Goal: Task Accomplishment & Management: Manage account settings

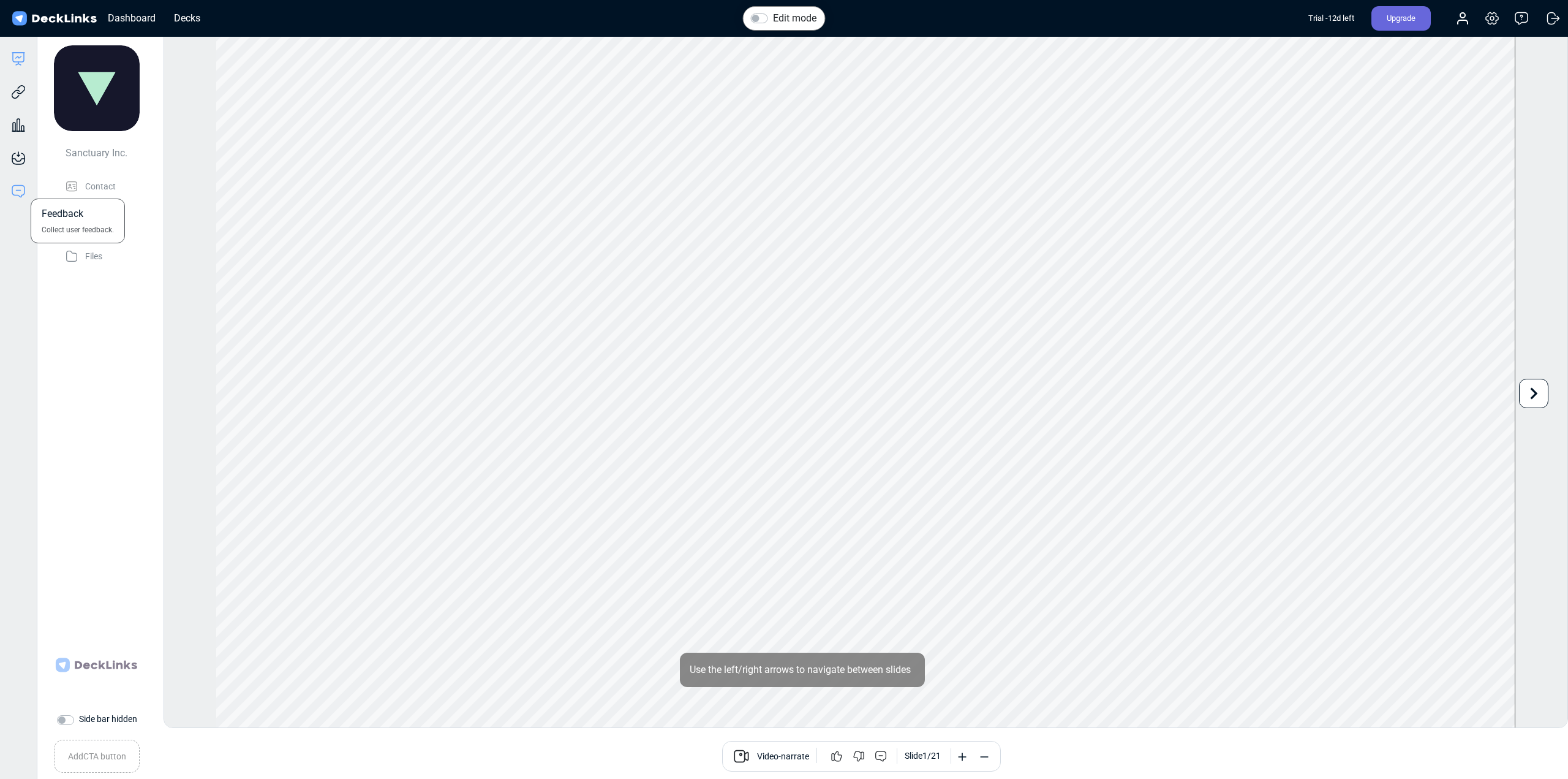
click at [21, 192] on icon at bounding box center [18, 191] width 14 height 14
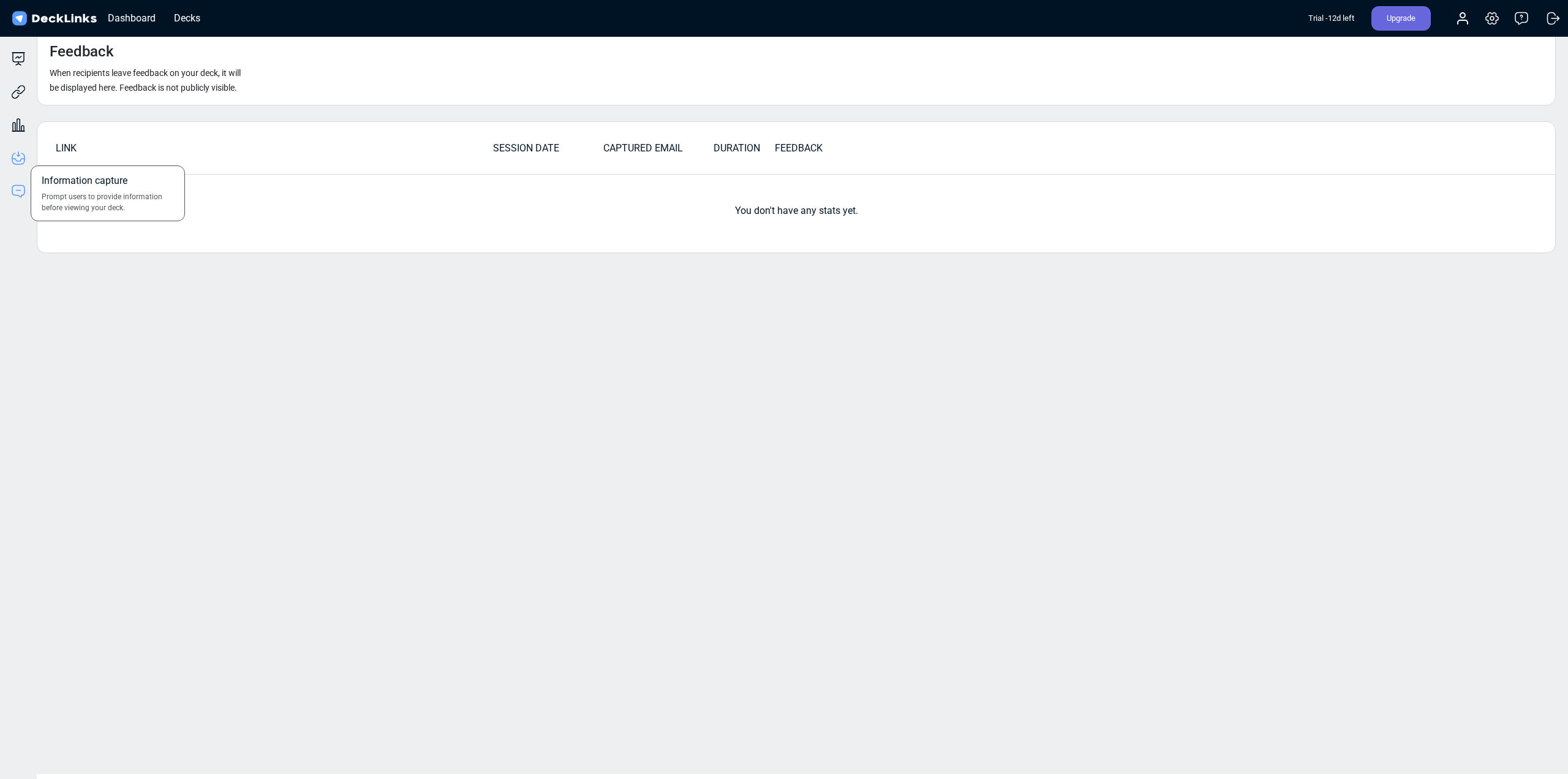
click at [23, 159] on icon at bounding box center [18, 157] width 14 height 14
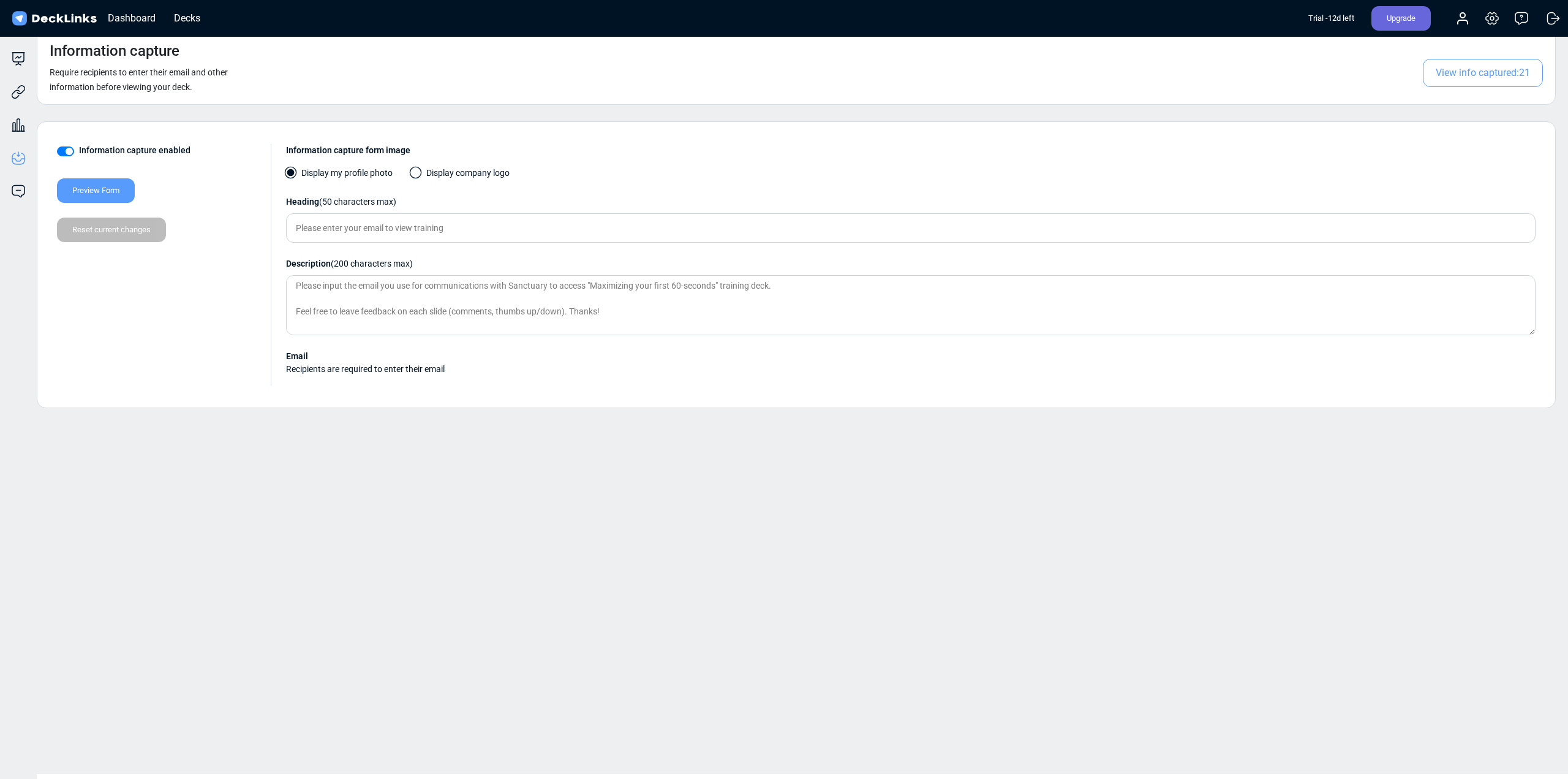
click at [1464, 79] on span "View info captured: 21" at bounding box center [1482, 73] width 120 height 28
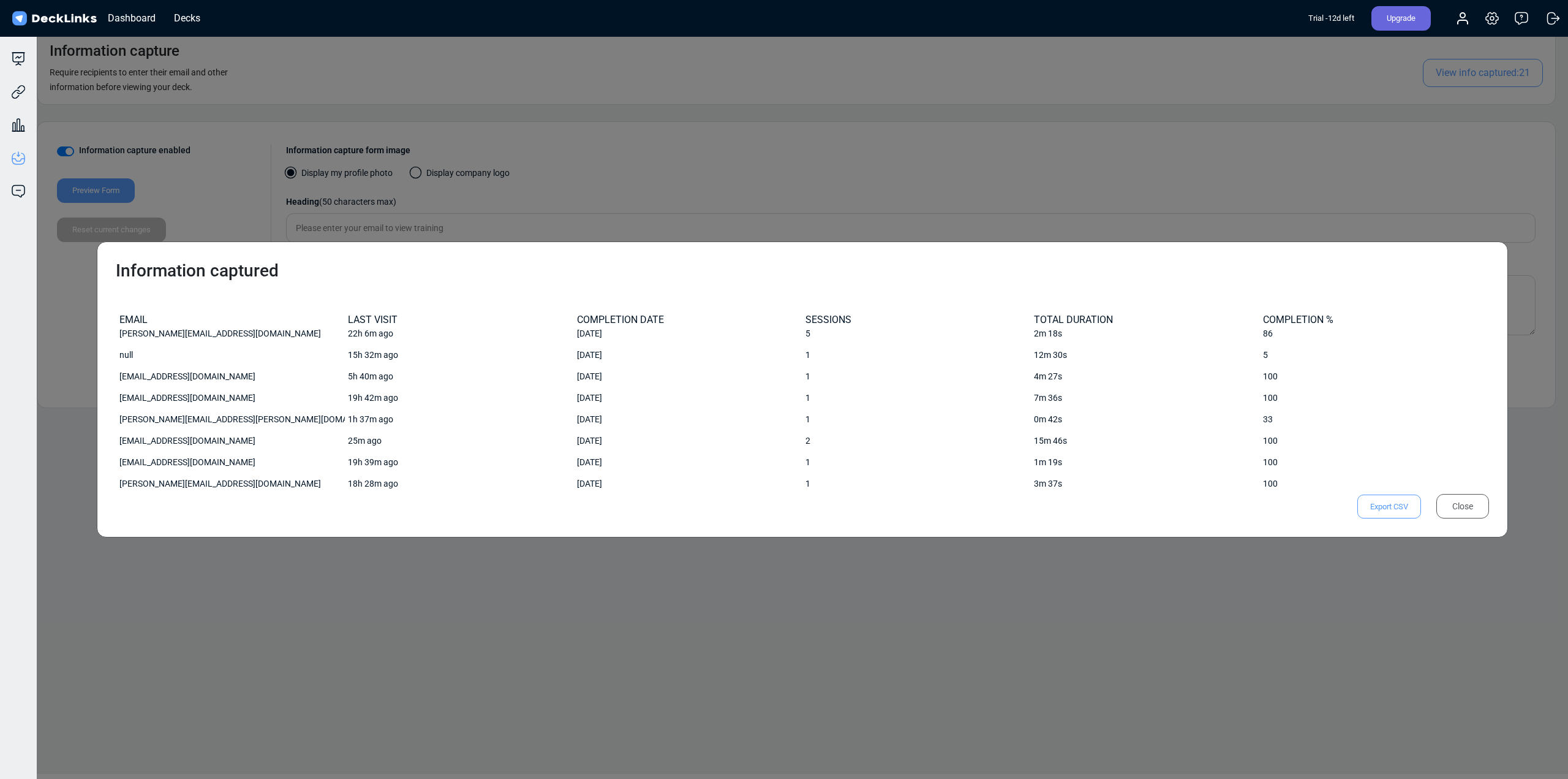
scroll to position [264, 0]
click at [595, 646] on div "Information captured EMAIL LAST VISIT COMPLETION DATE SESSIONS TOTAL DURATION C…" at bounding box center [784, 390] width 1568 height 779
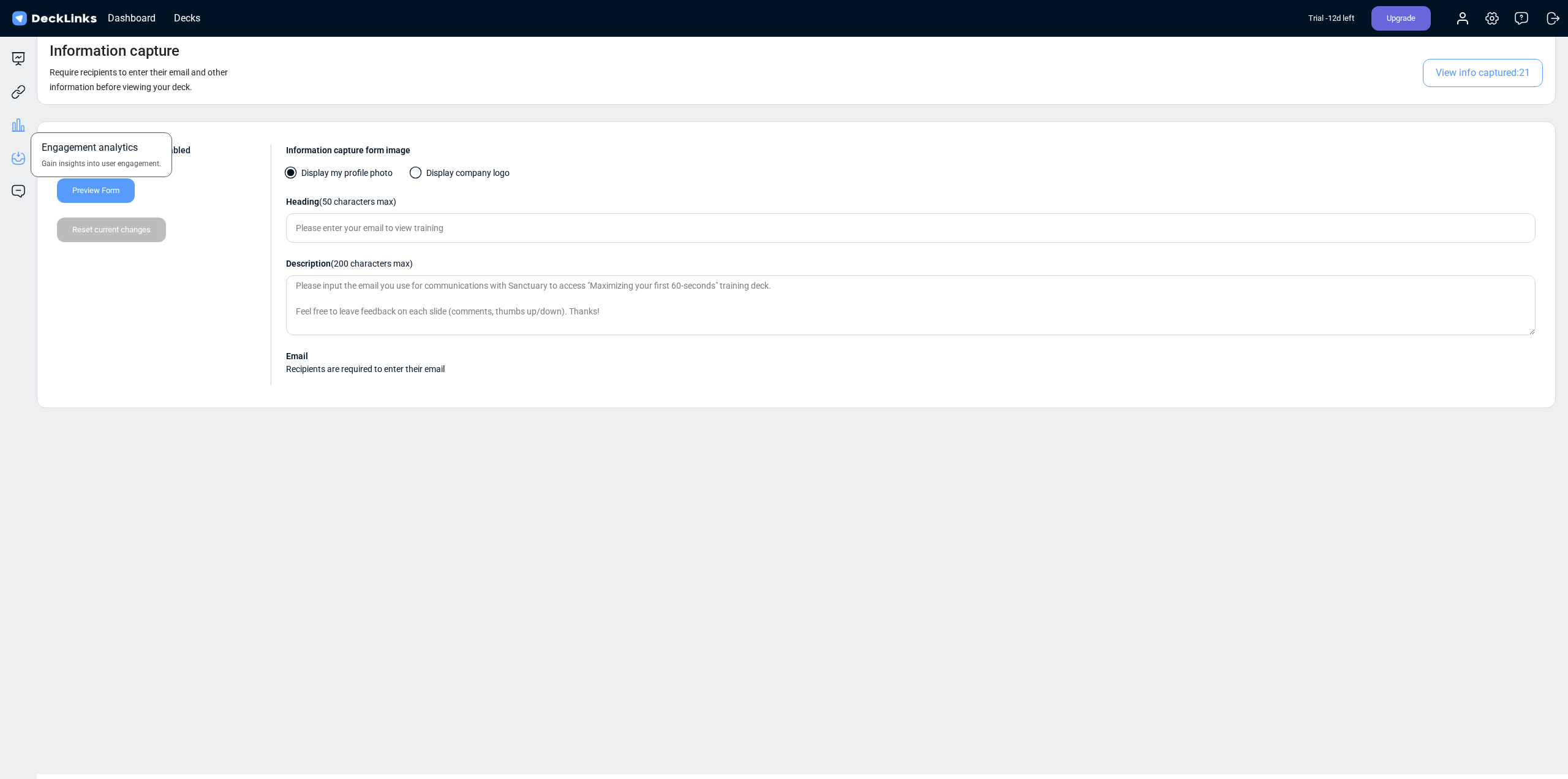
click at [21, 125] on icon at bounding box center [23, 128] width 3 height 5
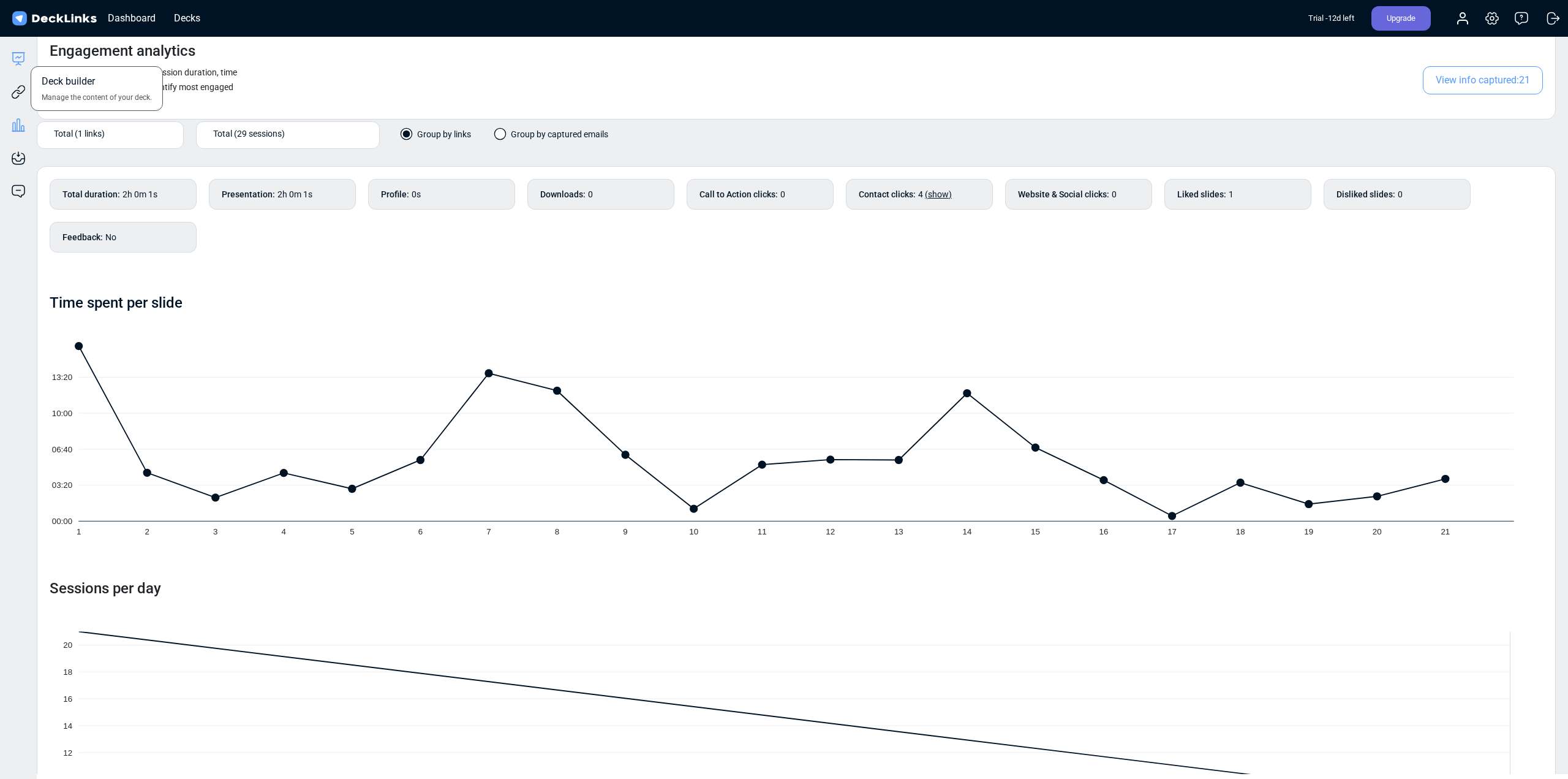
click at [19, 58] on icon at bounding box center [18, 57] width 5 height 2
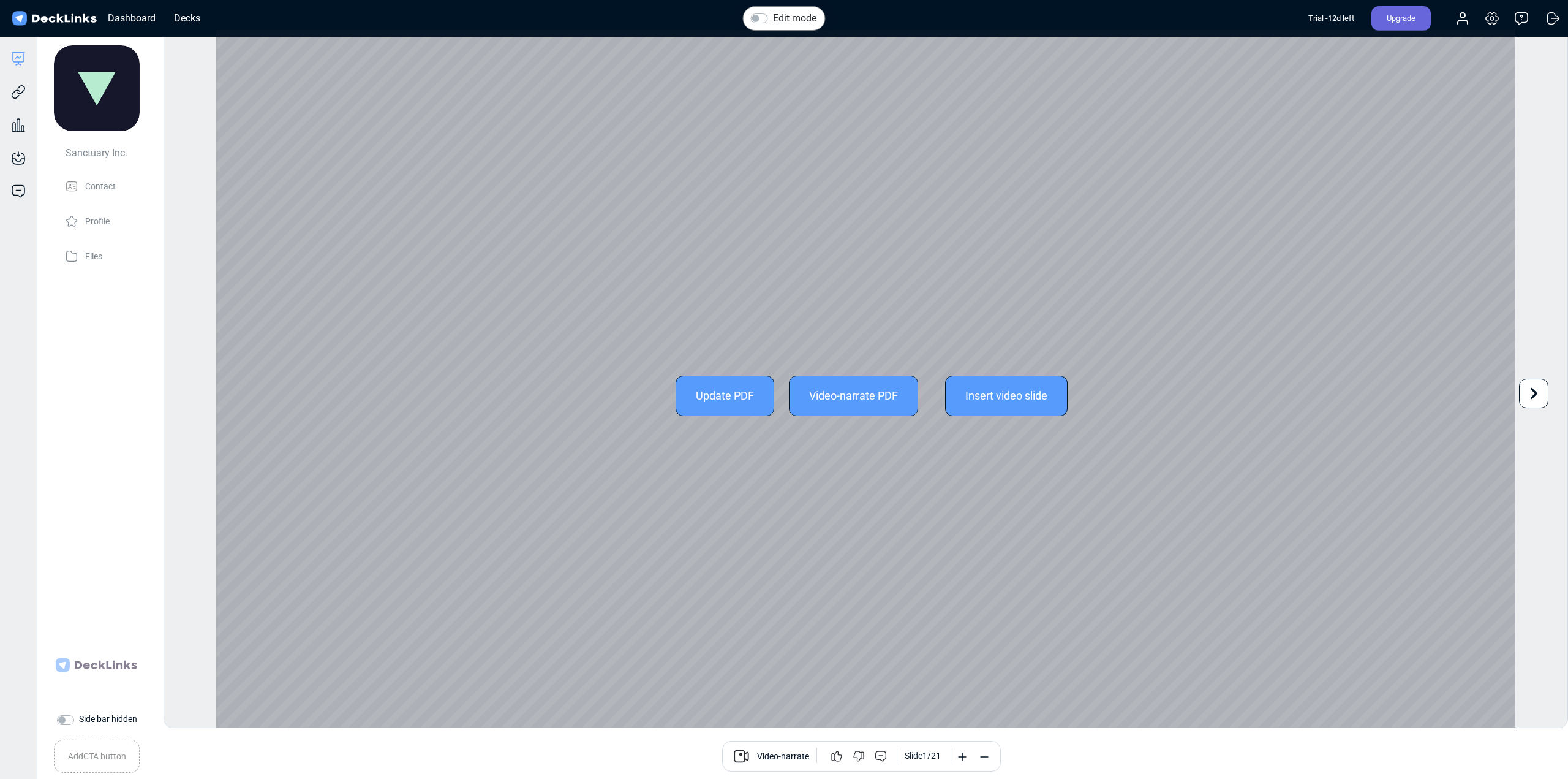
click at [1524, 392] on icon at bounding box center [1534, 394] width 23 height 23
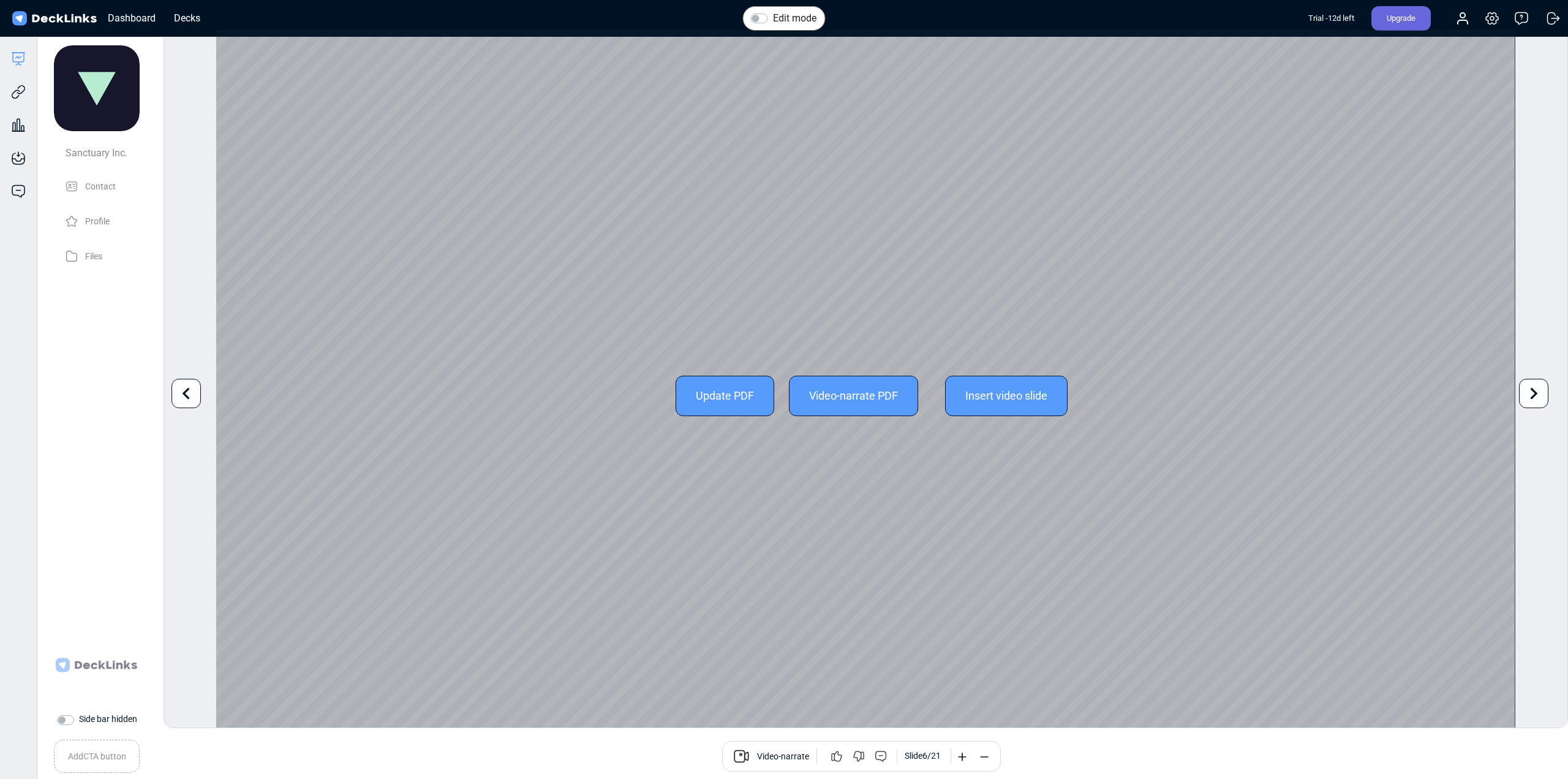
click at [1524, 392] on icon at bounding box center [1534, 394] width 23 height 23
click at [1537, 398] on icon at bounding box center [1534, 394] width 23 height 23
click at [1539, 389] on icon at bounding box center [1534, 394] width 23 height 23
click at [1539, 389] on div "Edit mode Change photo Updating this image will immediately apply to all of you…" at bounding box center [866, 379] width 1404 height 698
click at [1537, 395] on icon at bounding box center [1534, 394] width 23 height 23
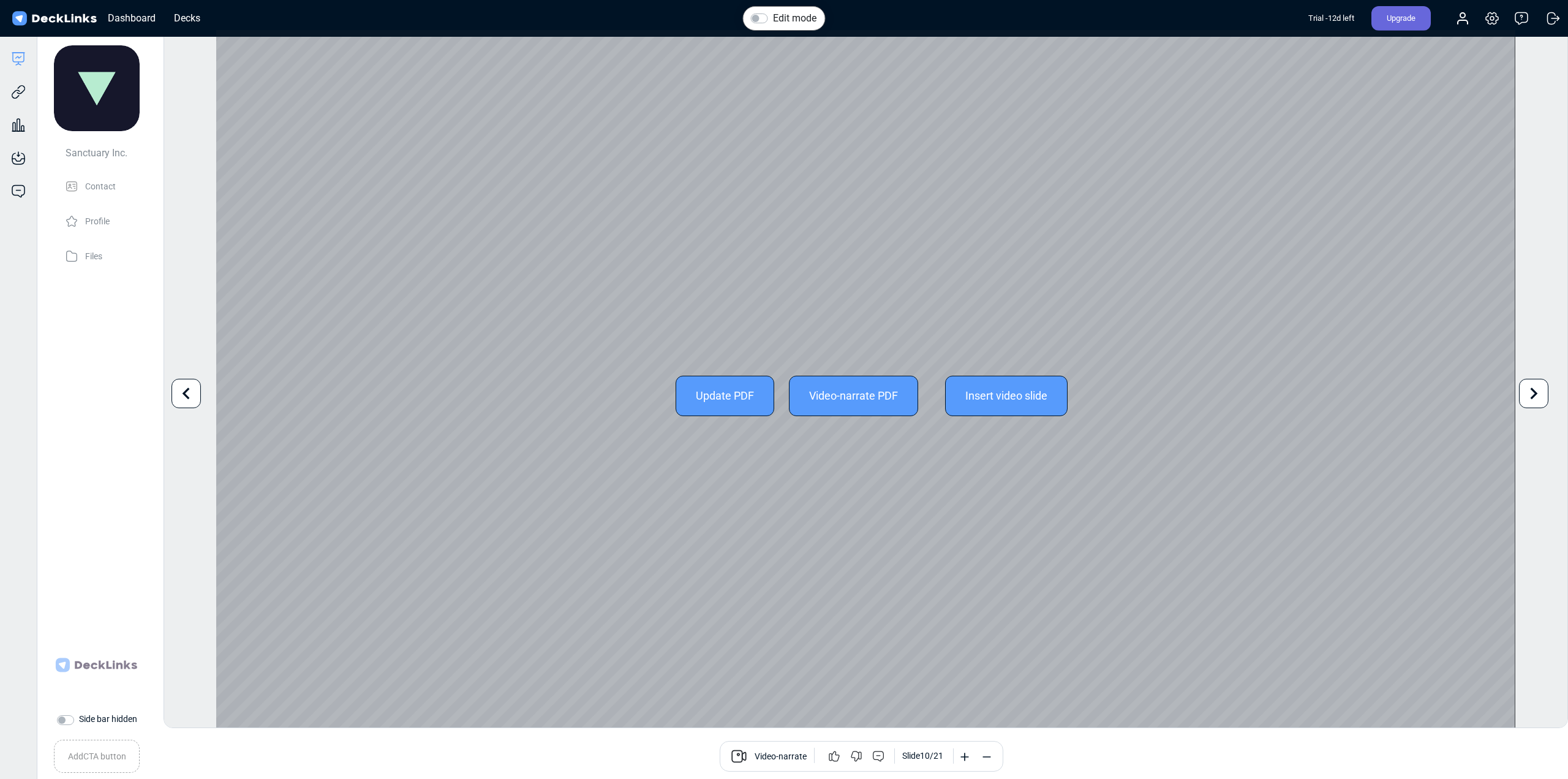
click at [1537, 395] on icon at bounding box center [1534, 394] width 23 height 23
click at [1544, 389] on icon at bounding box center [1534, 394] width 23 height 23
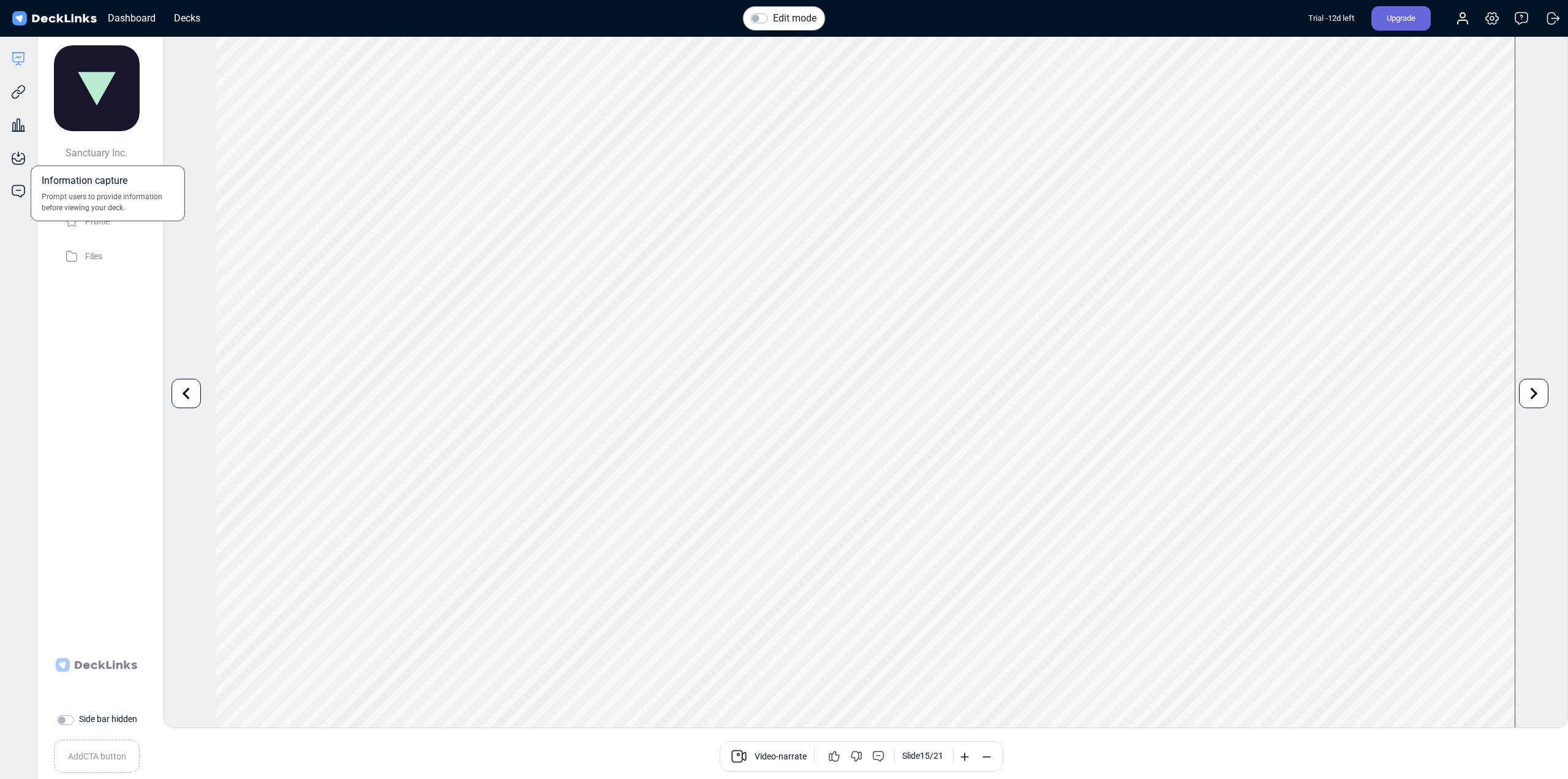
click at [21, 133] on div "Information capture Prompt users to provide information before viewing your dec…" at bounding box center [18, 149] width 37 height 33
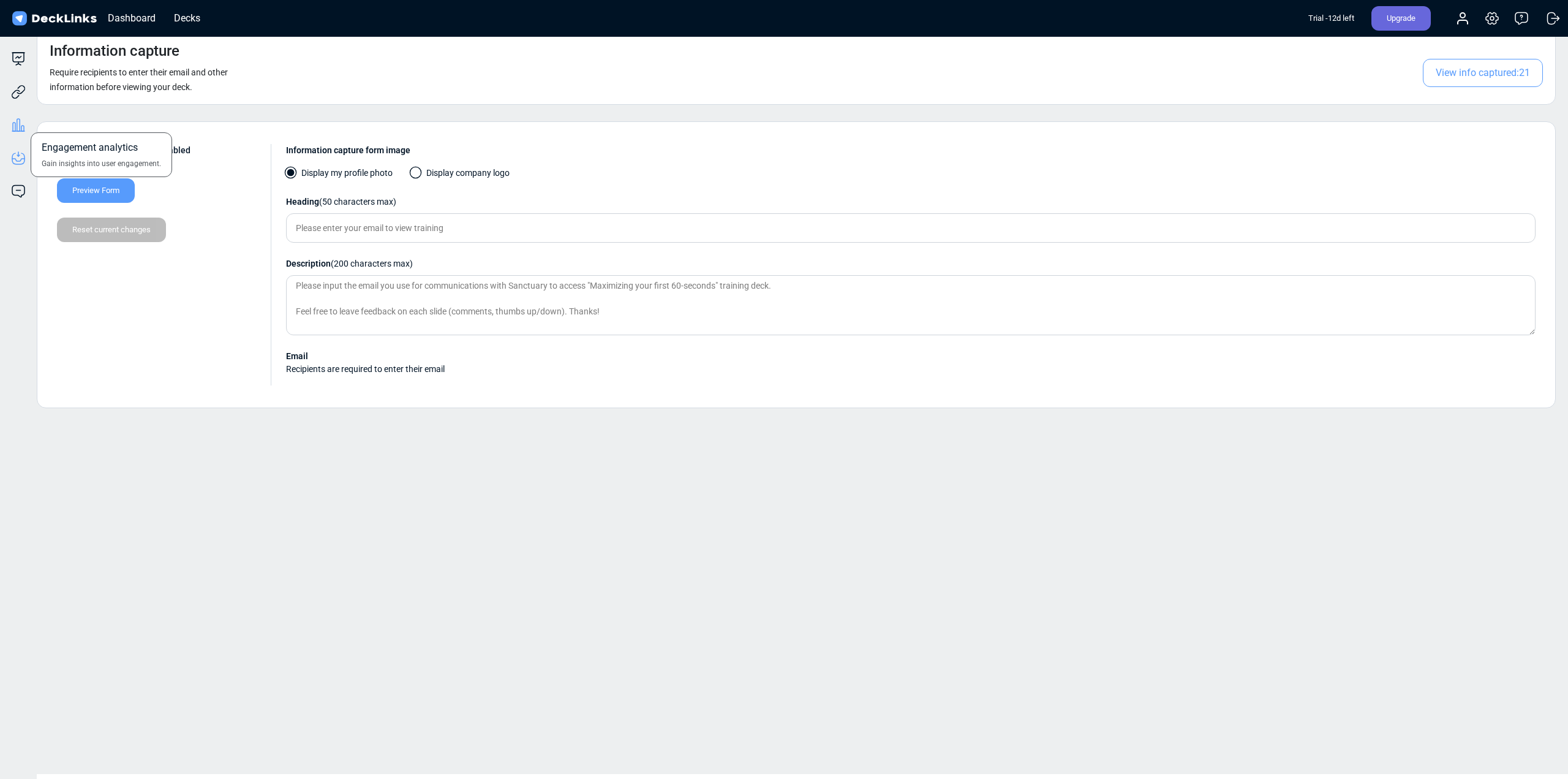
click at [21, 123] on icon at bounding box center [18, 125] width 14 height 14
